Goal: Navigation & Orientation: Go to known website

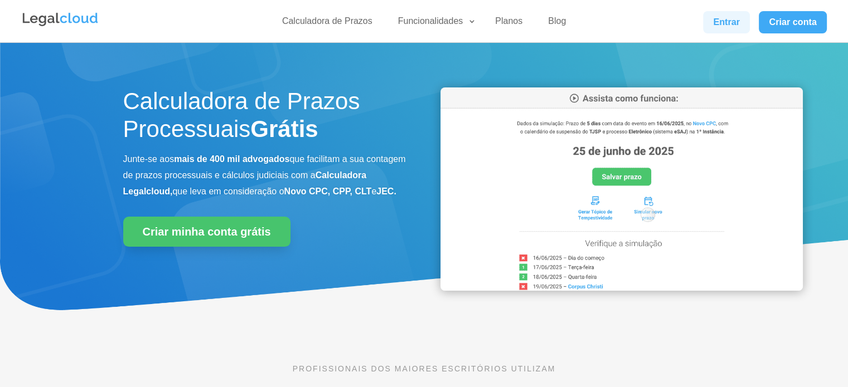
click at [722, 14] on link "Entrar" at bounding box center [726, 22] width 47 height 22
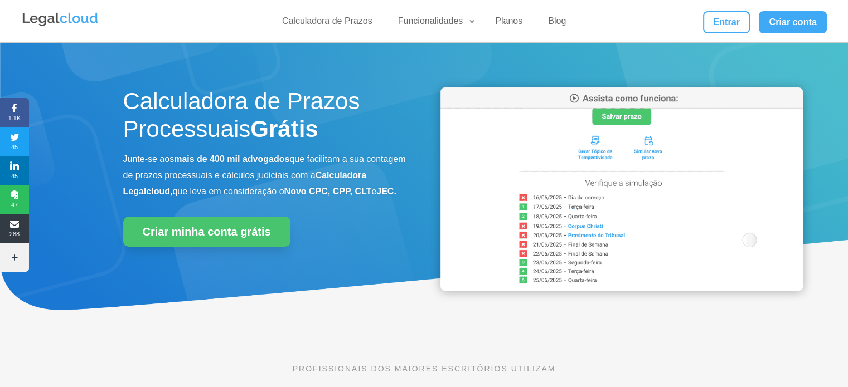
click at [749, 13] on div "Entrar" at bounding box center [726, 22] width 47 height 22
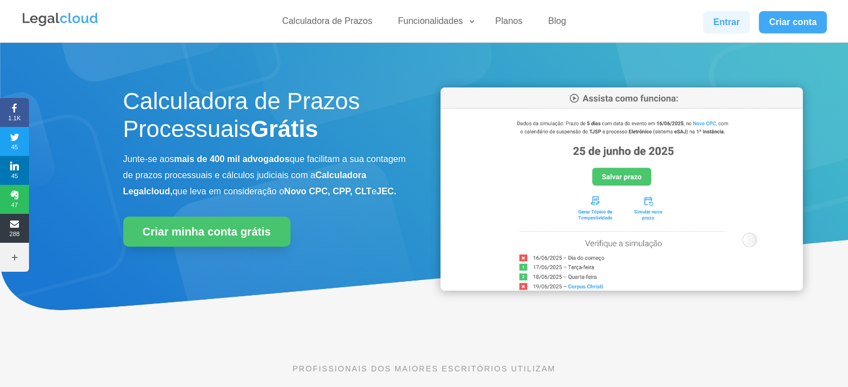
click at [730, 19] on link "Entrar" at bounding box center [726, 22] width 47 height 22
